Goal: Task Accomplishment & Management: Manage account settings

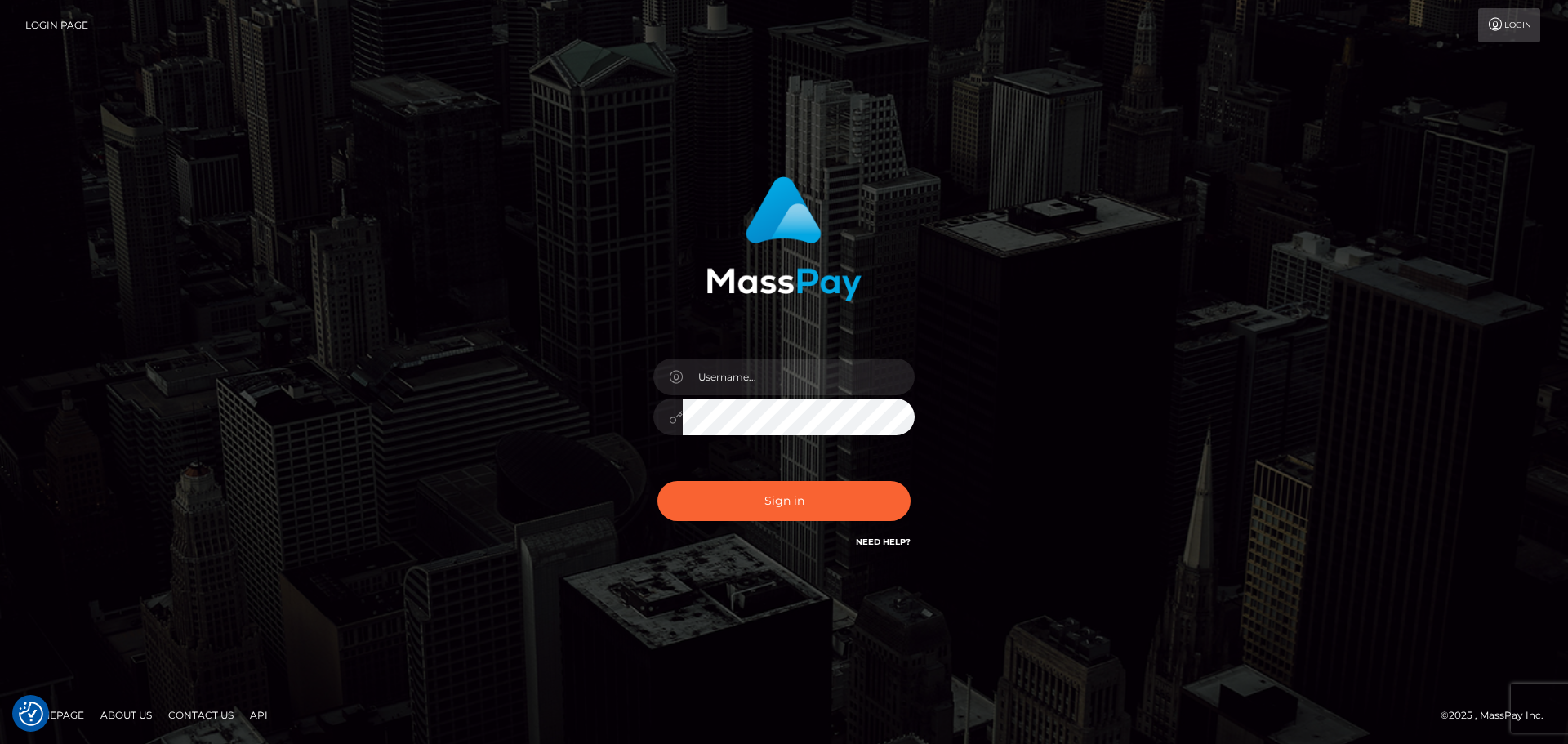
checkbox input "true"
click at [902, 376] on span at bounding box center [906, 378] width 13 height 13
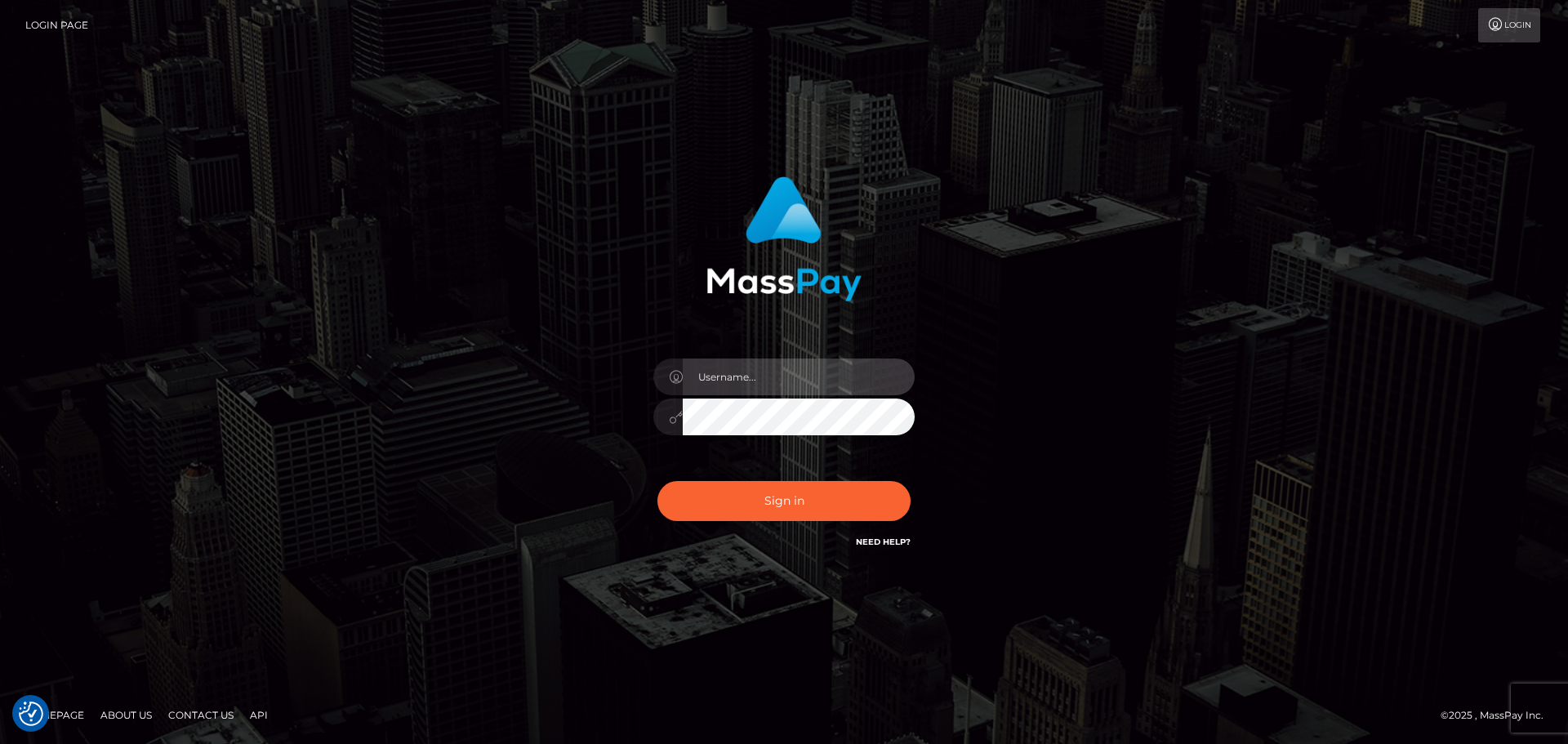
type input "paymentsupportteam"
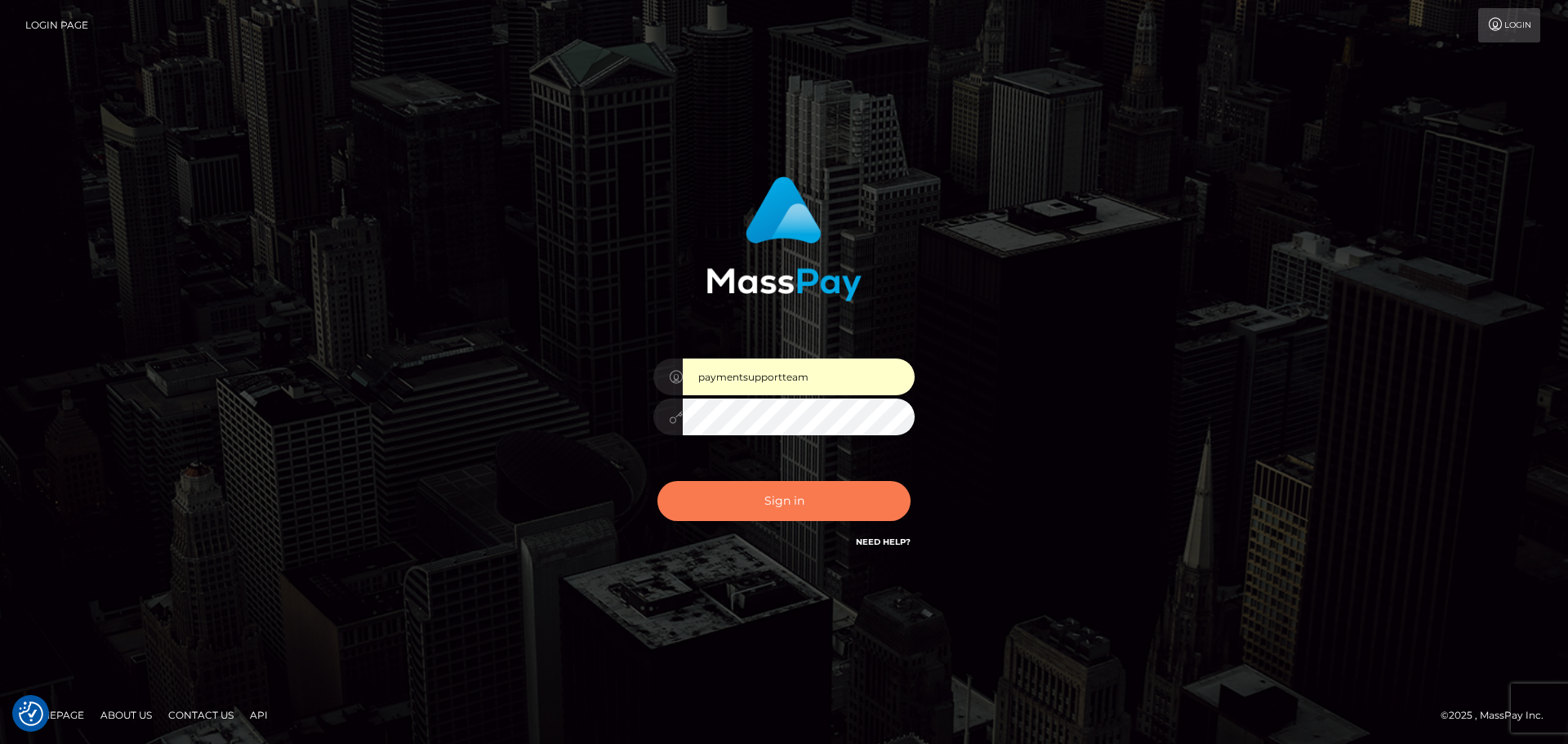
click at [761, 514] on button "Sign in" at bounding box center [784, 501] width 254 height 40
